Goal: Information Seeking & Learning: Learn about a topic

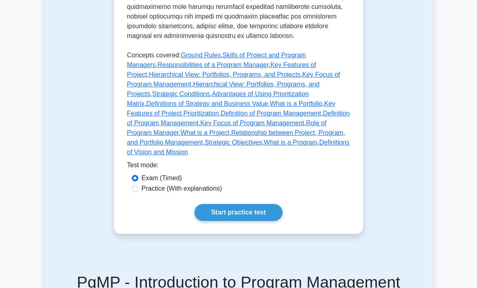
scroll to position [556, 0]
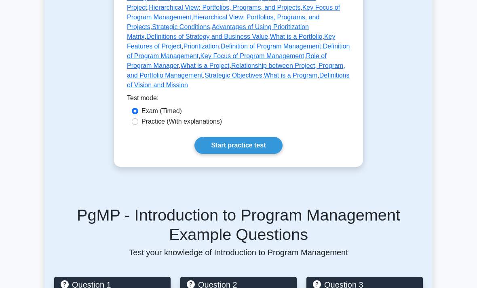
click at [221, 154] on link "Start practice test" at bounding box center [238, 145] width 88 height 17
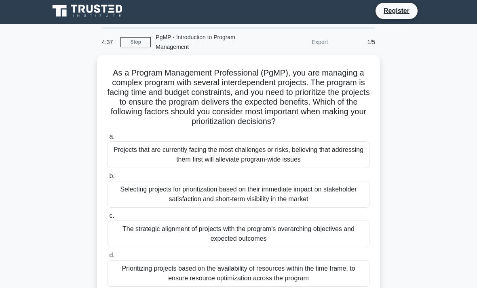
scroll to position [17, 0]
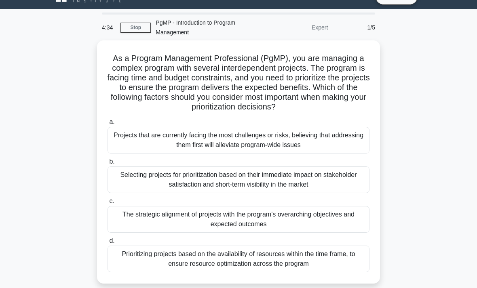
click at [122, 154] on div "Projects that are currently facing the most challenges or risks, believing that…" at bounding box center [239, 140] width 262 height 27
click at [108, 125] on input "a. Projects that are currently facing the most challenges or risks, believing t…" at bounding box center [108, 122] width 0 height 5
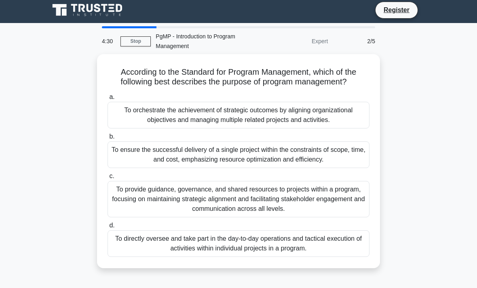
scroll to position [0, 0]
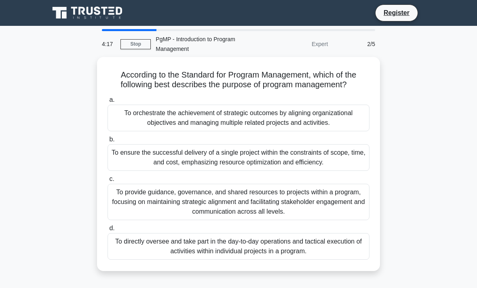
click at [167, 219] on div "To provide guidance, governance, and shared resources to projects within a prog…" at bounding box center [239, 202] width 262 height 36
click at [108, 182] on input "c. To provide guidance, governance, and shared resources to projects within a p…" at bounding box center [108, 179] width 0 height 5
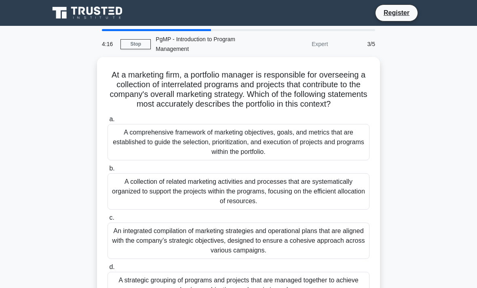
click at [170, 205] on div "A collection of related marketing activities and processes that are systematica…" at bounding box center [239, 191] width 262 height 36
click at [108, 171] on input "b. A collection of related marketing activities and processes that are systemat…" at bounding box center [108, 168] width 0 height 5
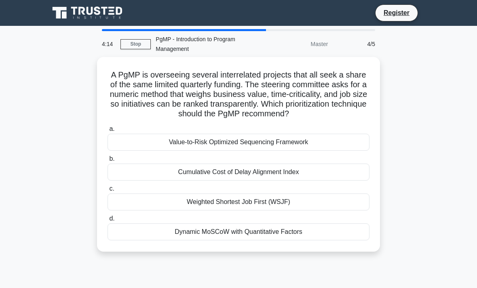
click at [173, 174] on div "Cumulative Cost of Delay Alignment Index" at bounding box center [239, 172] width 262 height 17
click at [108, 162] on input "b. Cumulative Cost of Delay Alignment Index" at bounding box center [108, 158] width 0 height 5
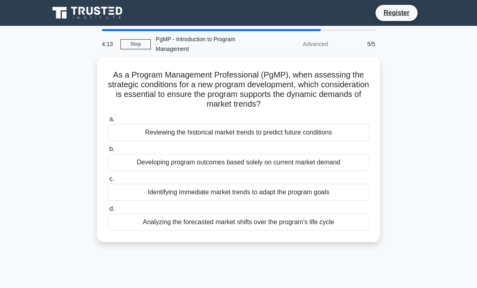
click at [177, 198] on div "Identifying immediate market trends to adapt the program goals" at bounding box center [239, 192] width 262 height 17
click at [108, 182] on input "c. Identifying immediate market trends to adapt the program goals" at bounding box center [108, 179] width 0 height 5
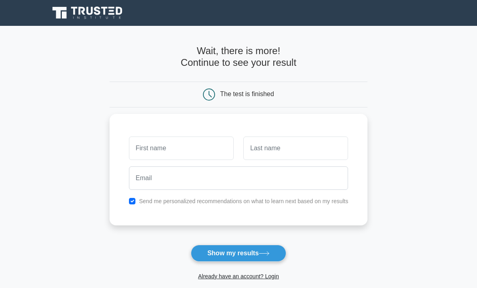
click at [212, 252] on button "Show my results" at bounding box center [238, 253] width 95 height 17
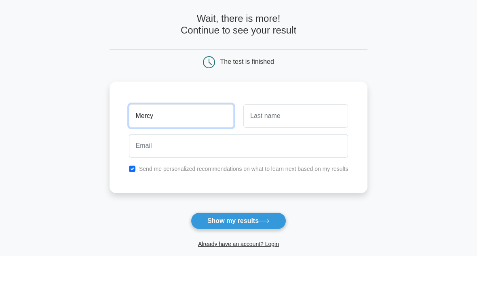
type input "Mercy"
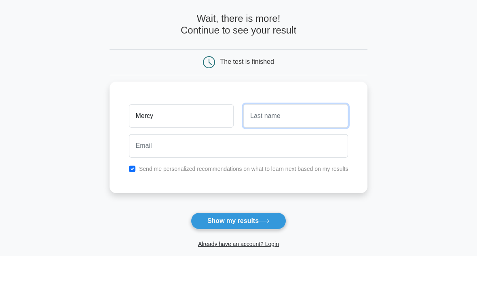
click at [277, 137] on input "text" at bounding box center [295, 148] width 105 height 23
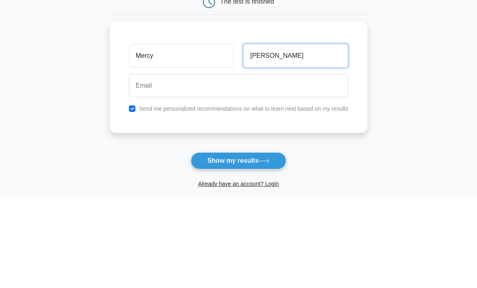
type input "Dery"
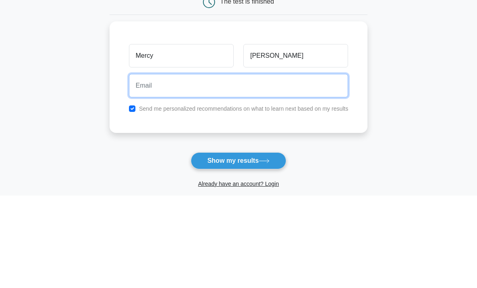
click at [141, 167] on input "email" at bounding box center [239, 178] width 220 height 23
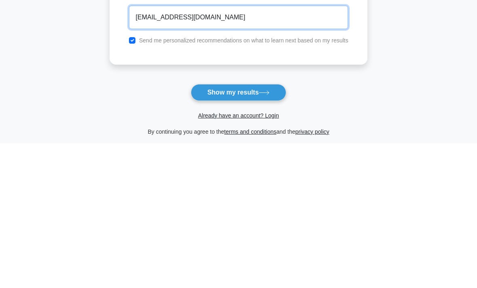
type input "derymercy@gmail.com"
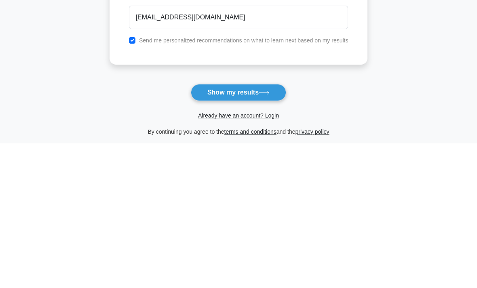
click at [265, 229] on button "Show my results" at bounding box center [238, 237] width 95 height 17
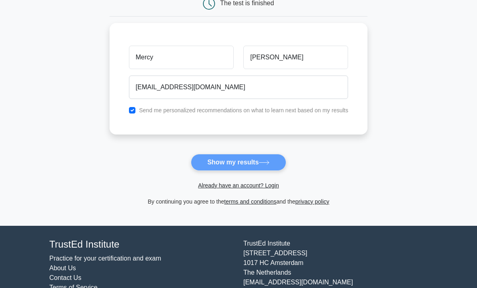
click at [258, 125] on form "Wait, there is more! Continue to see your result The test is finished Mercy Dery" at bounding box center [239, 80] width 258 height 252
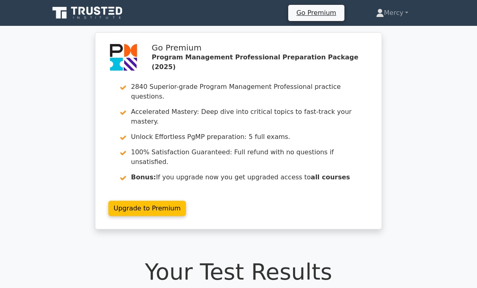
click at [406, 16] on link "Mercy" at bounding box center [392, 13] width 71 height 16
click at [401, 58] on div "Go Premium Program Management Professional Preparation Package (2025) 2840 Supe…" at bounding box center [238, 135] width 477 height 207
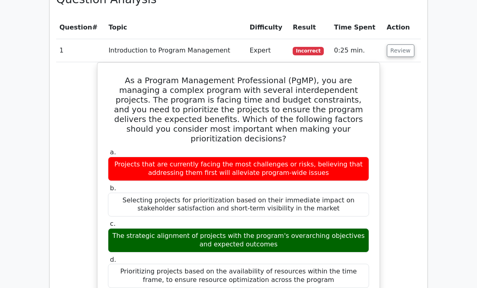
scroll to position [583, 0]
click at [457, 173] on main "Go Premium Program Management Professional Preparation Package (2025) 2840 Supe…" at bounding box center [238, 143] width 477 height 1401
click at [460, 129] on main "Go Premium Program Management Professional Preparation Package (2025) 2840 Supe…" at bounding box center [238, 143] width 477 height 1401
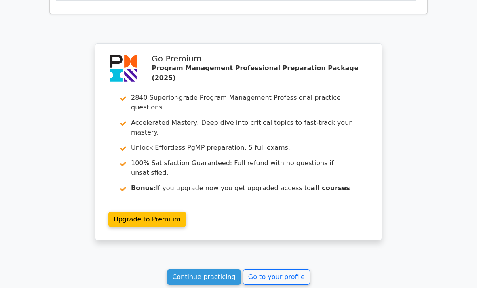
scroll to position [1124, 0]
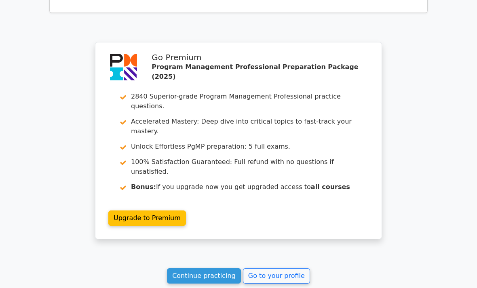
click at [290, 268] on link "Go to your profile" at bounding box center [276, 275] width 67 height 15
